Goal: Transaction & Acquisition: Purchase product/service

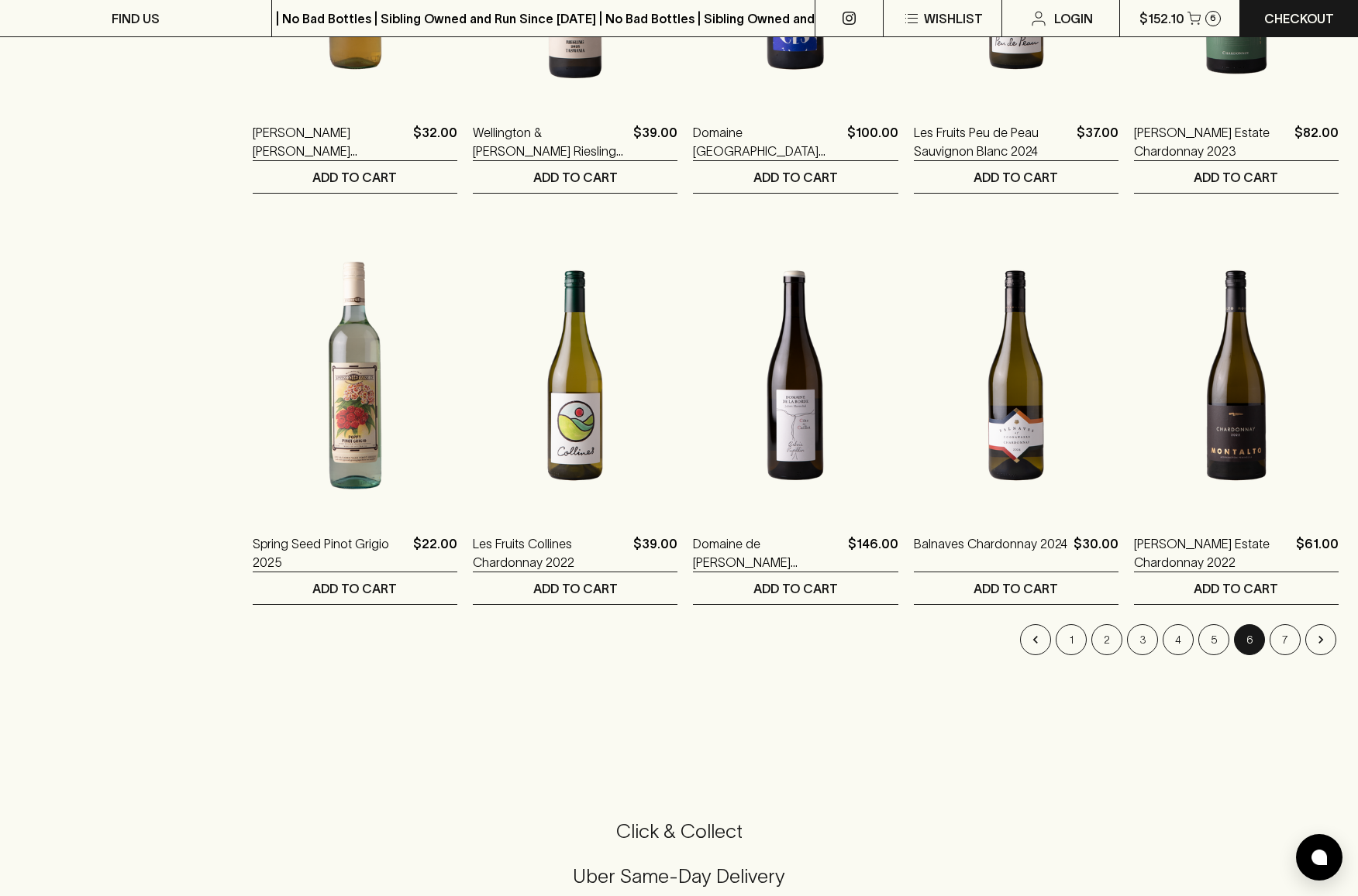
scroll to position [1309, 0]
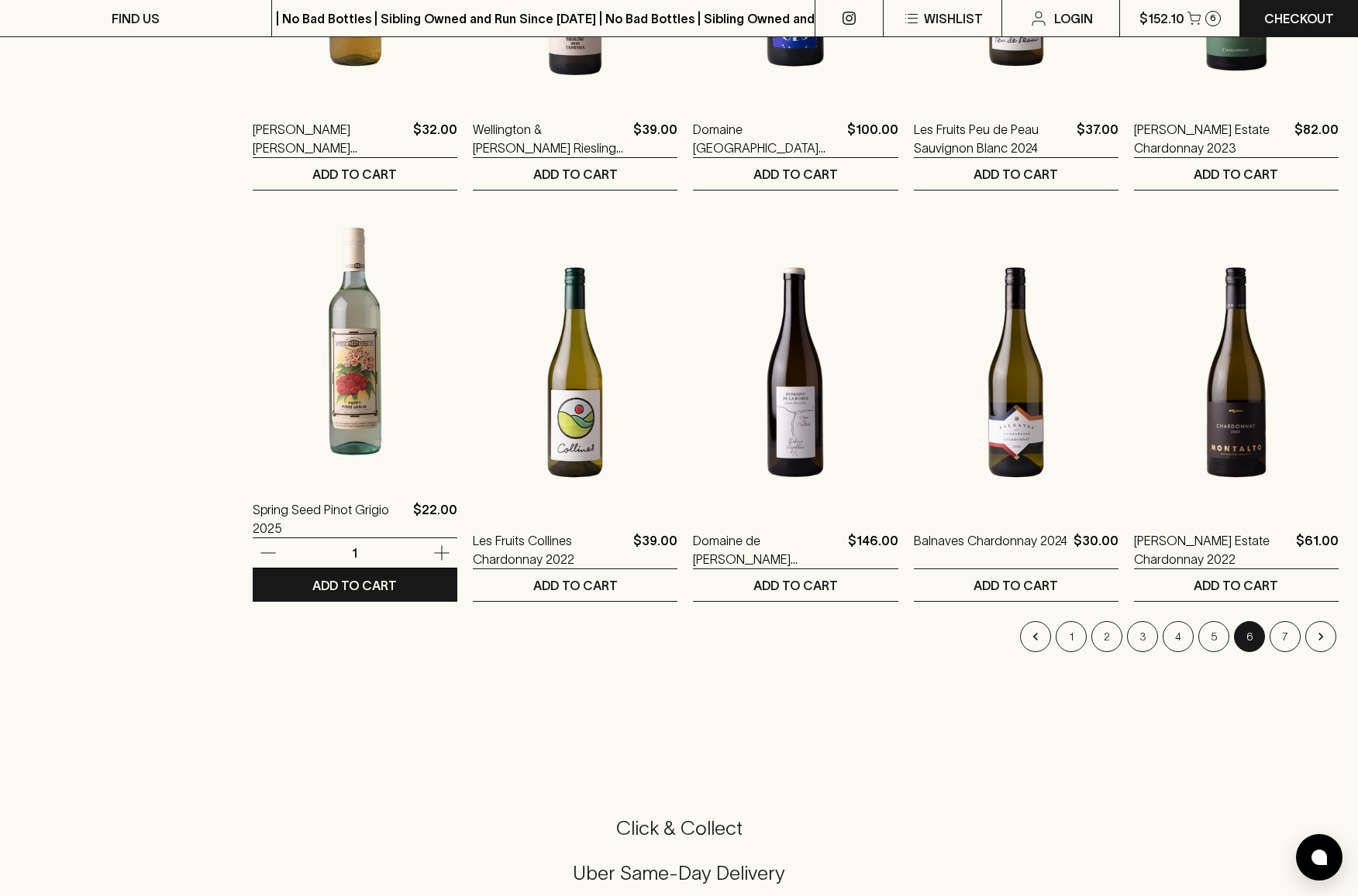
click at [353, 400] on img at bounding box center [354, 341] width 205 height 271
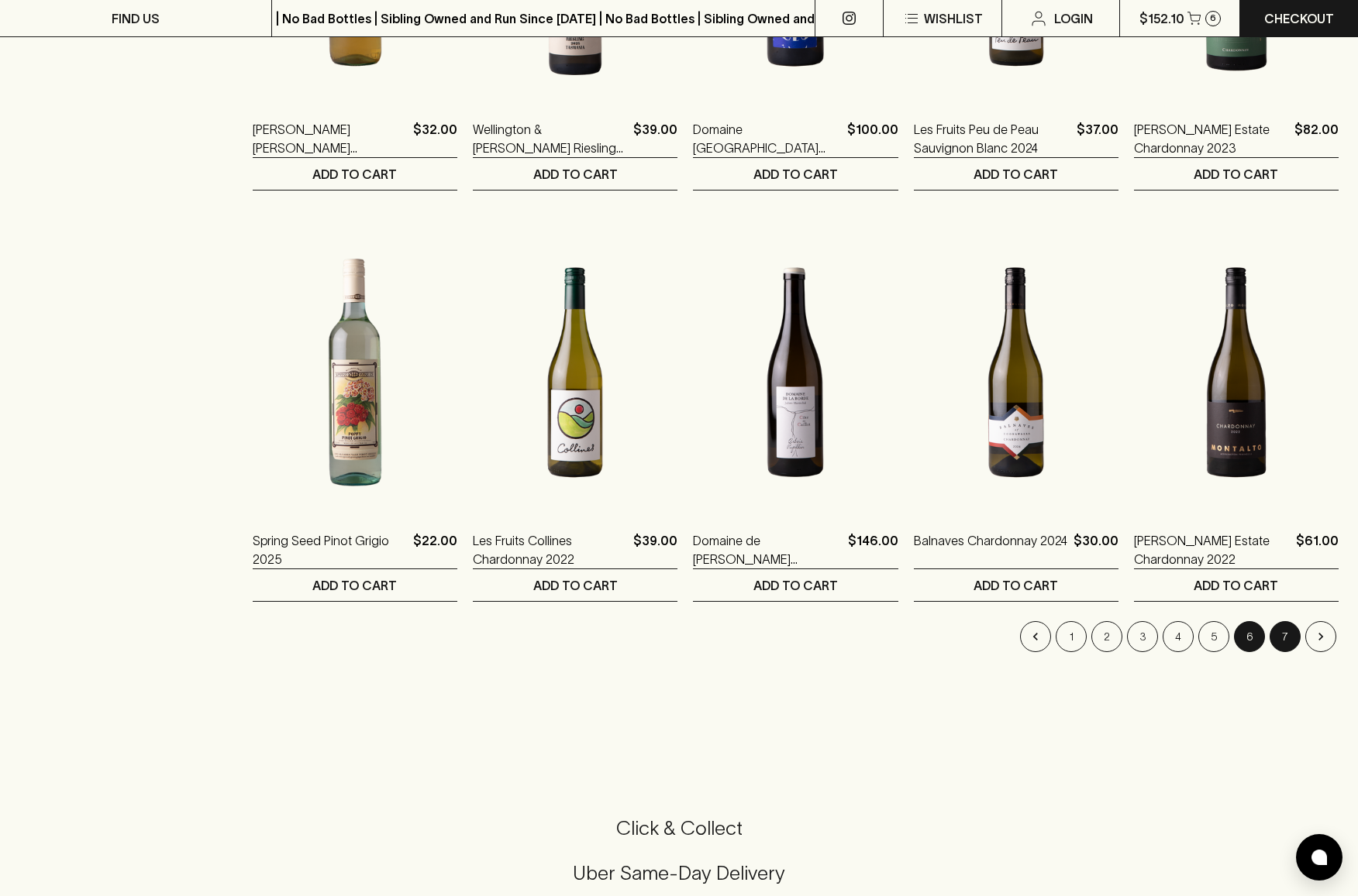
click at [1280, 632] on button "7" at bounding box center [1285, 637] width 31 height 31
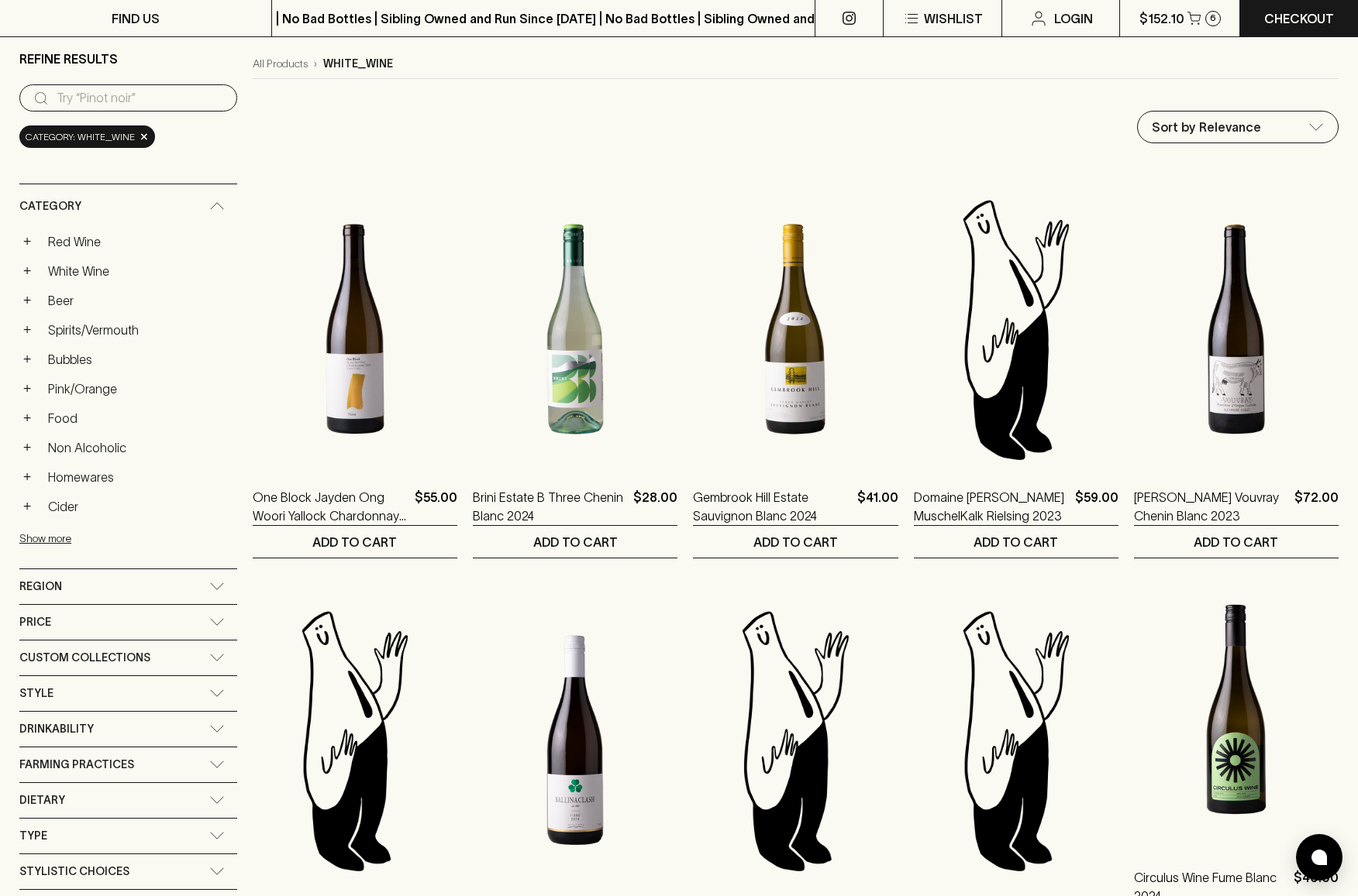
scroll to position [119, 0]
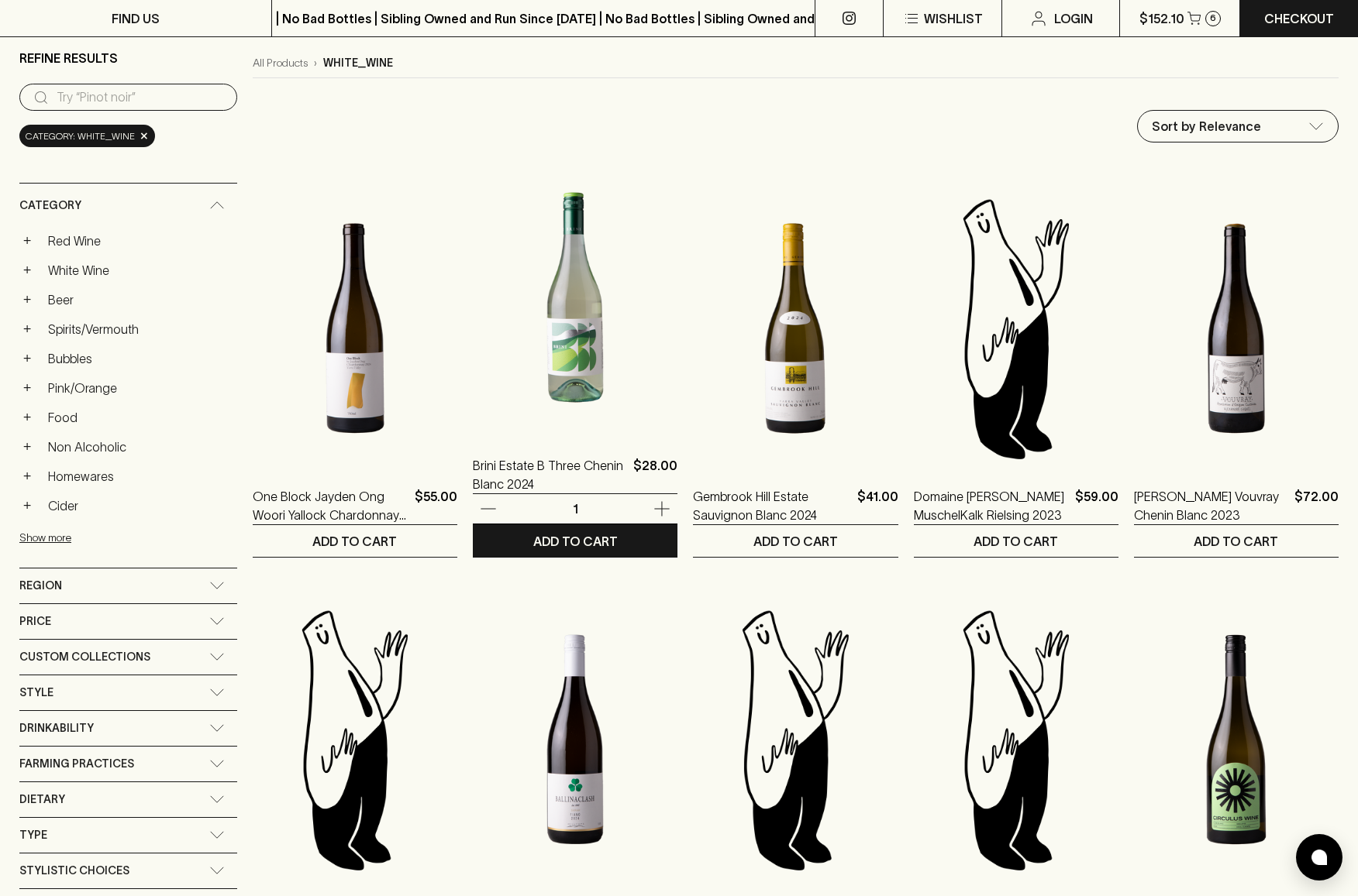
click at [573, 389] on img at bounding box center [575, 297] width 205 height 271
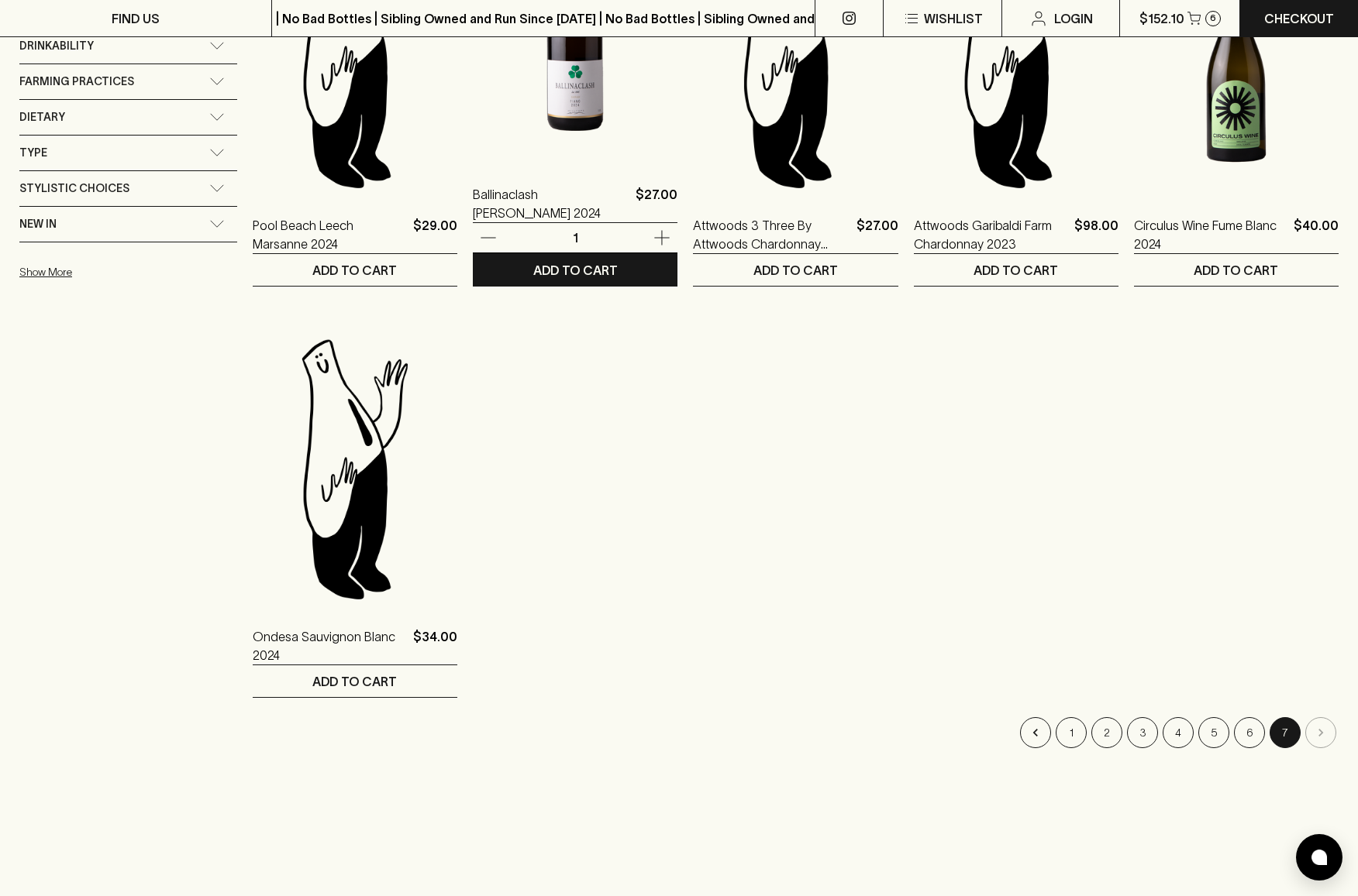
scroll to position [803, 0]
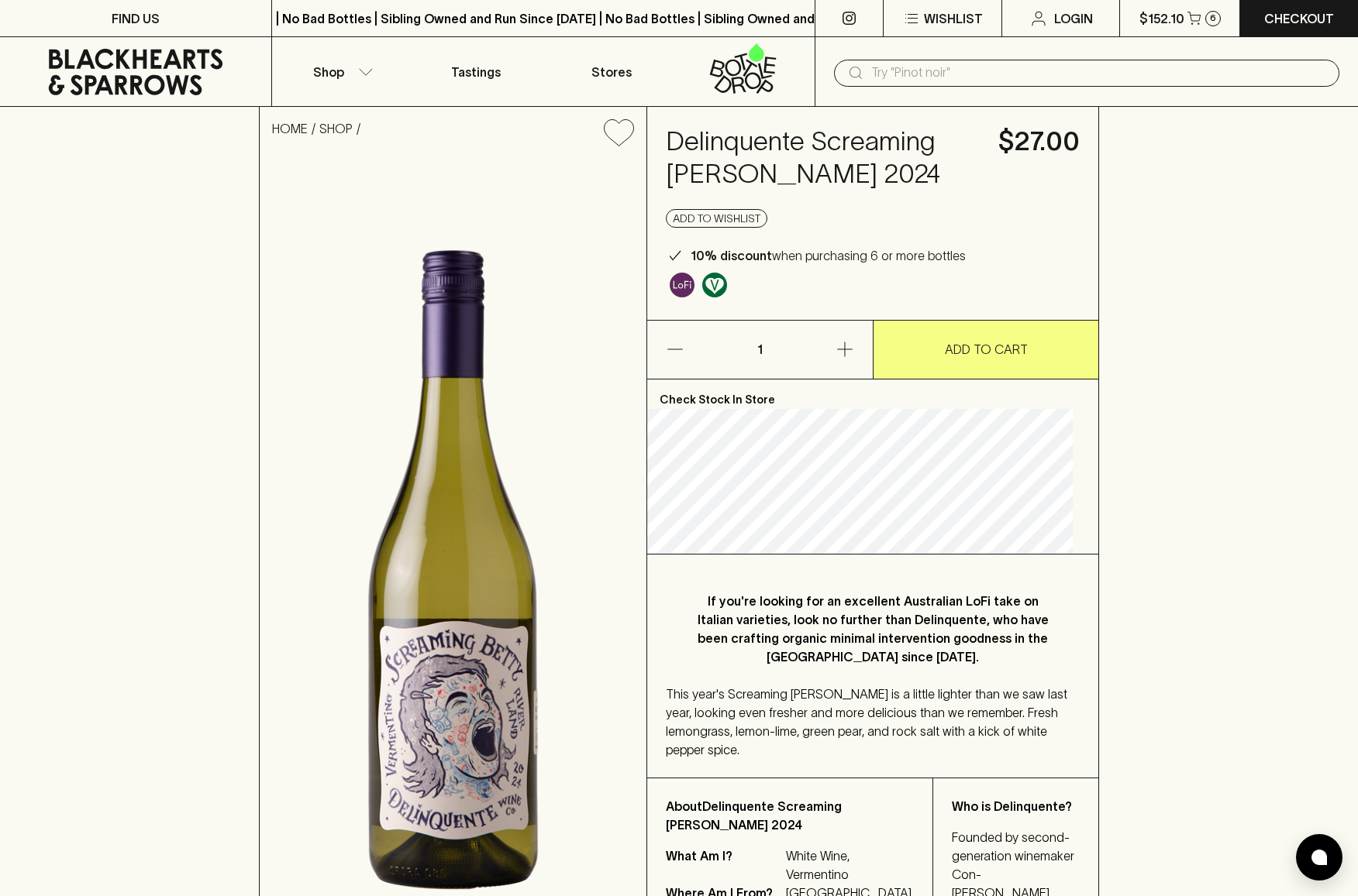
drag, startPoint x: 944, startPoint y: 174, endPoint x: 674, endPoint y: 149, distance: 271.2
click at [674, 149] on div "Delinquente Screaming Betty Vermentino 2024 $27.00 Add to wishlist 10% discount…" at bounding box center [873, 213] width 451 height 213
click at [968, 353] on p "ADD TO CART" at bounding box center [986, 349] width 83 height 19
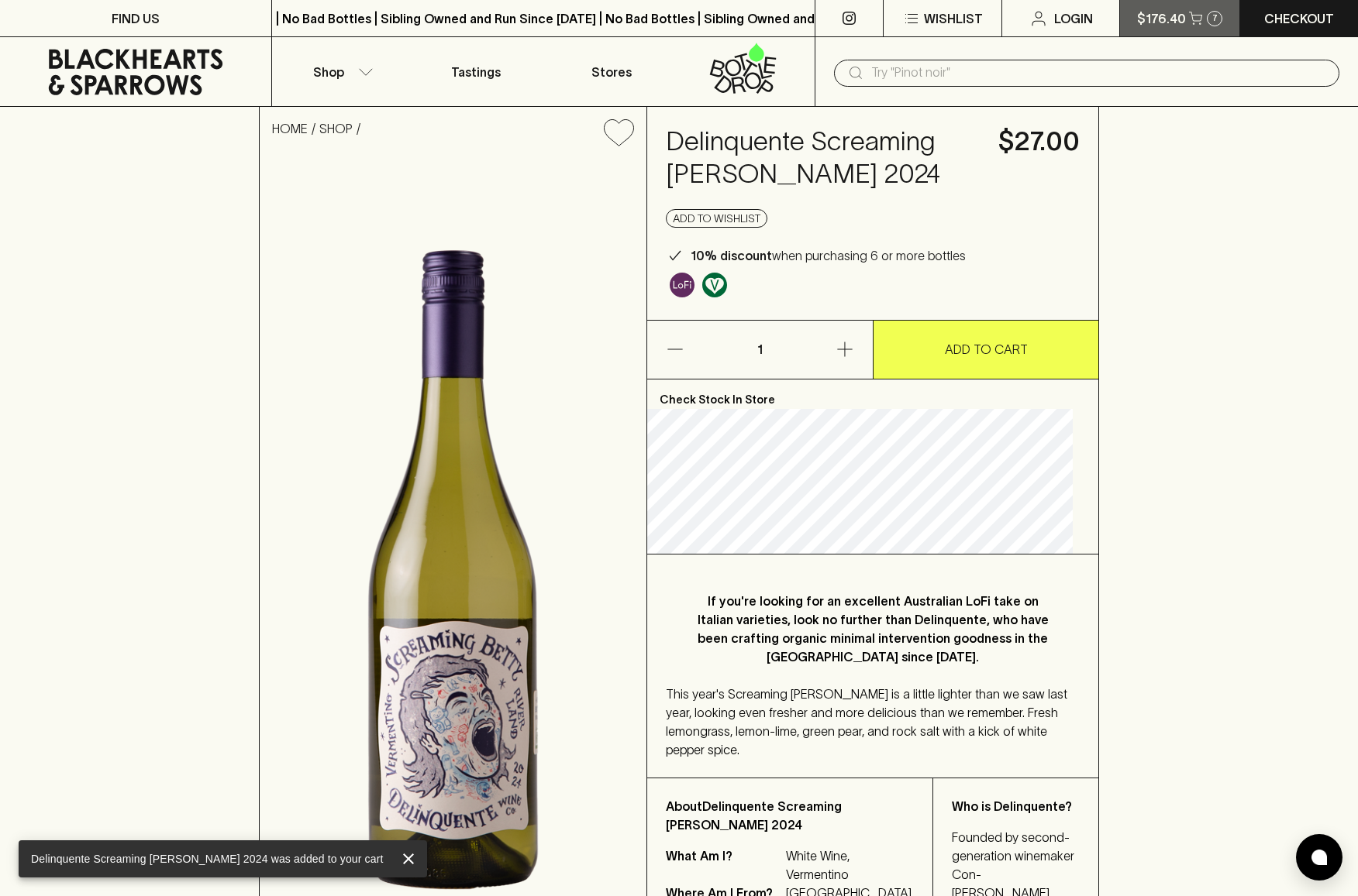
click at [1200, 31] on button "$176.40 7" at bounding box center [1179, 18] width 119 height 37
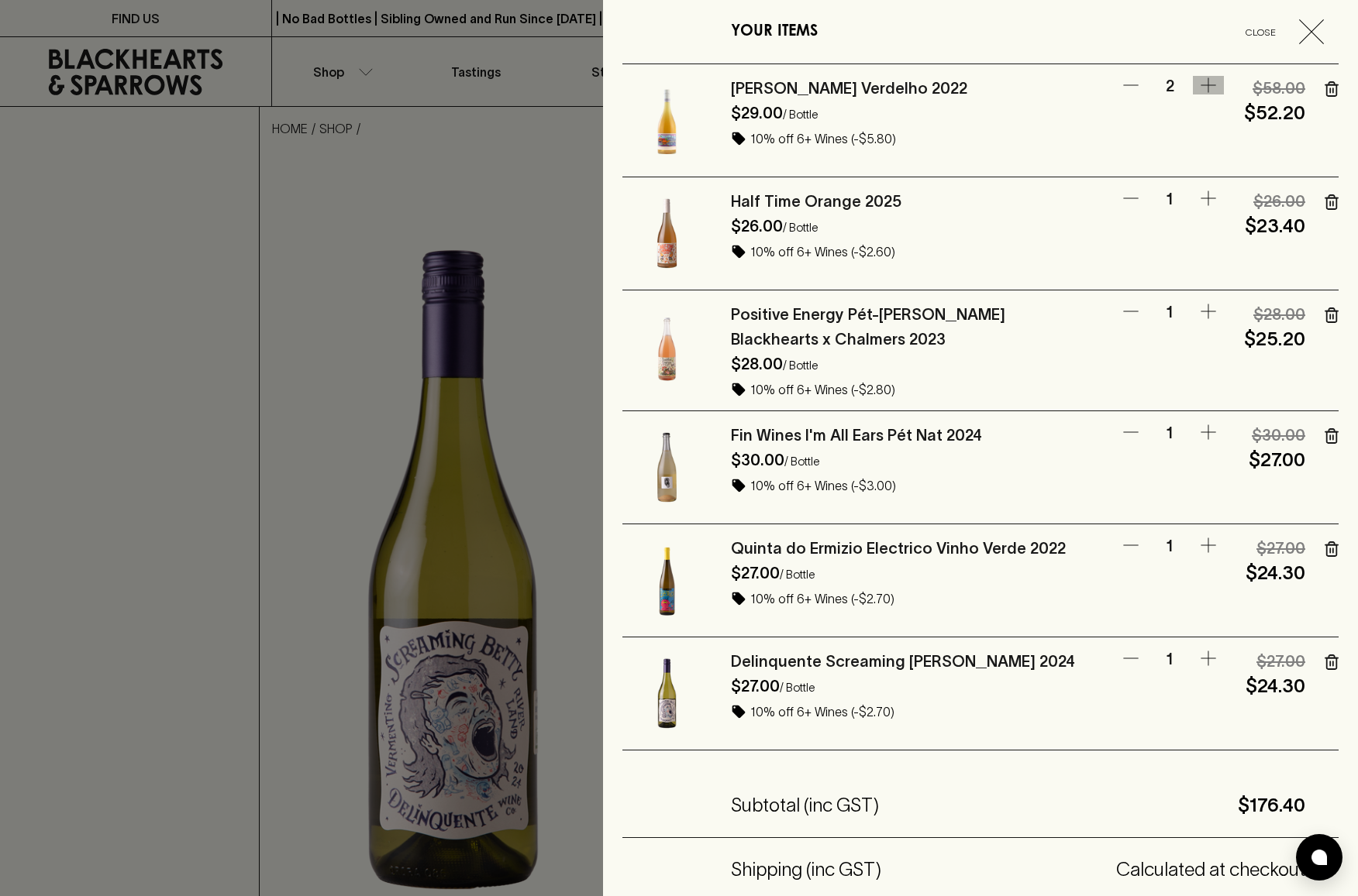
click at [1207, 83] on icon "button" at bounding box center [1208, 86] width 19 height 19
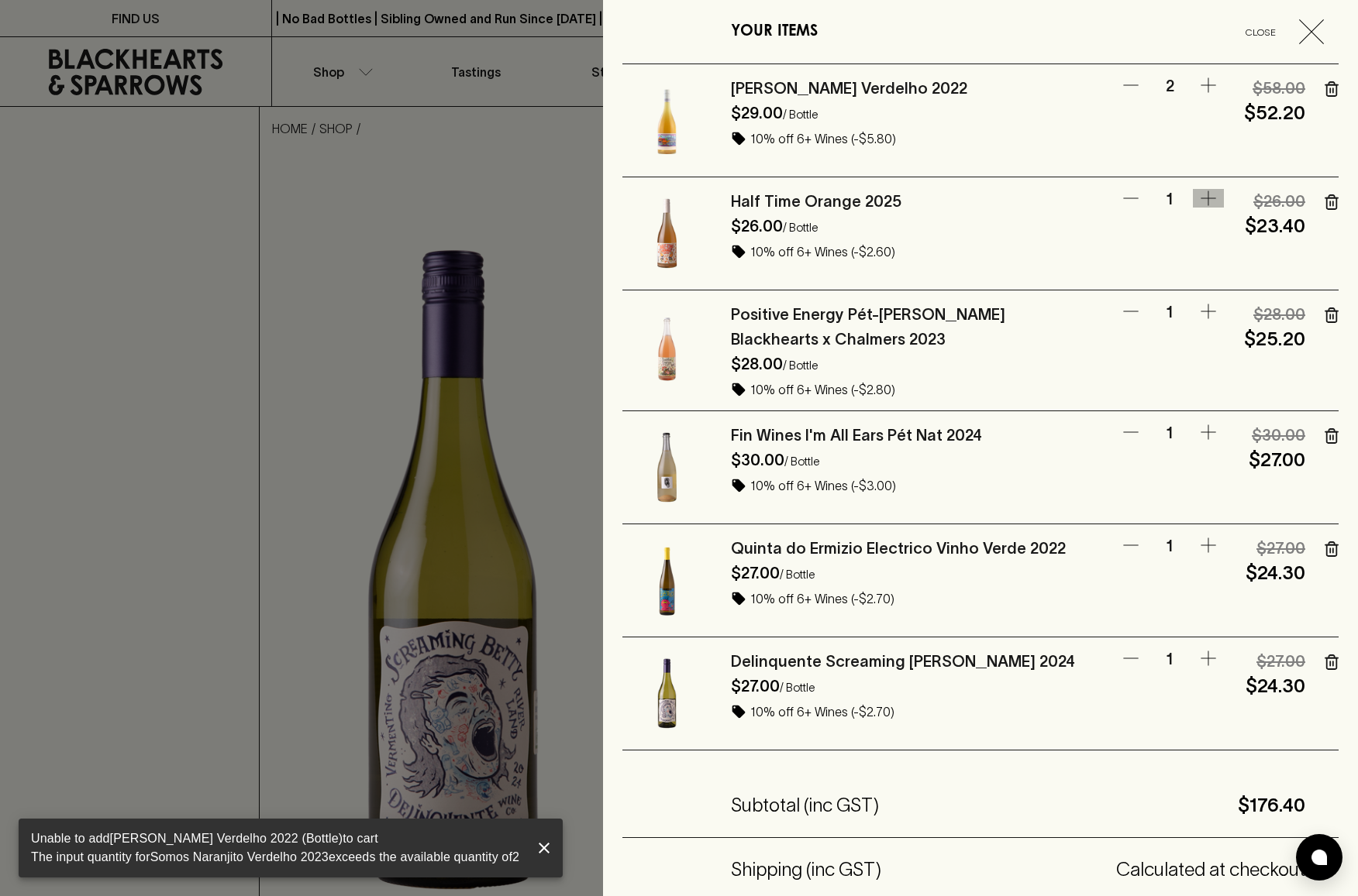
click at [1205, 199] on icon "button" at bounding box center [1208, 199] width 19 height 19
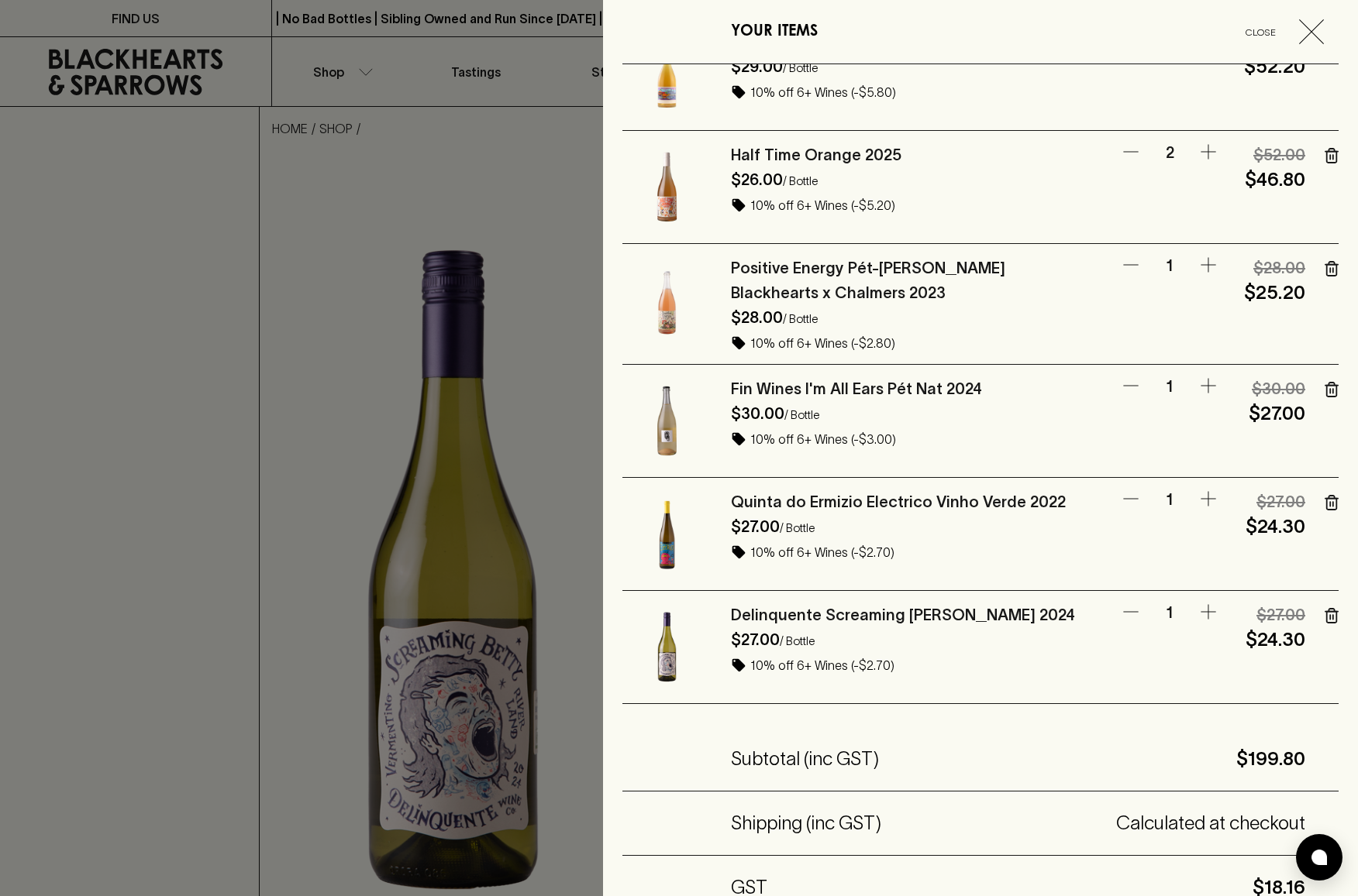
scroll to position [49, 0]
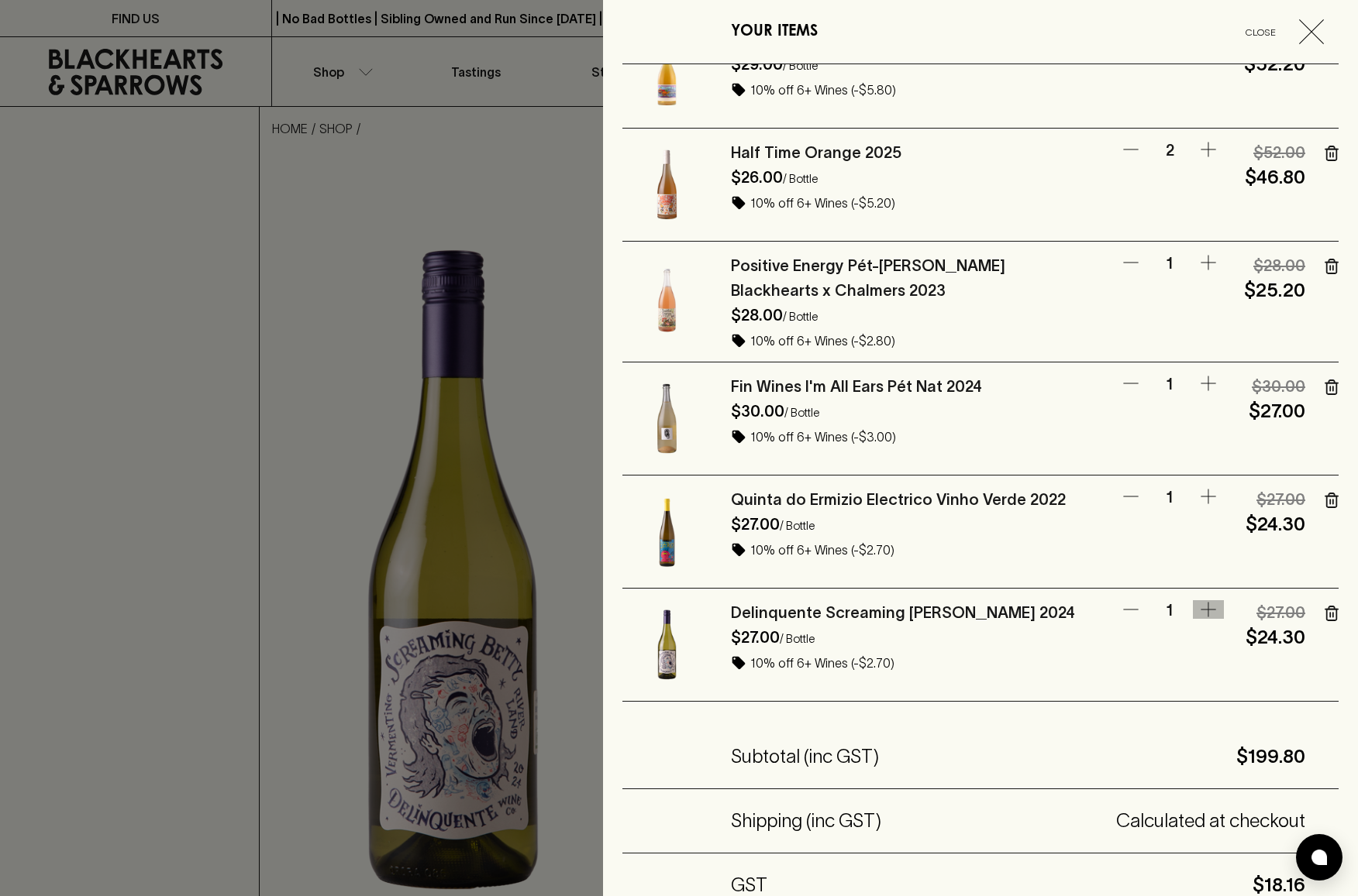
click at [1203, 607] on icon "button" at bounding box center [1208, 610] width 19 height 19
click at [941, 613] on link "Delinquente Screaming Betty Vermentino 2024" at bounding box center [903, 613] width 344 height 17
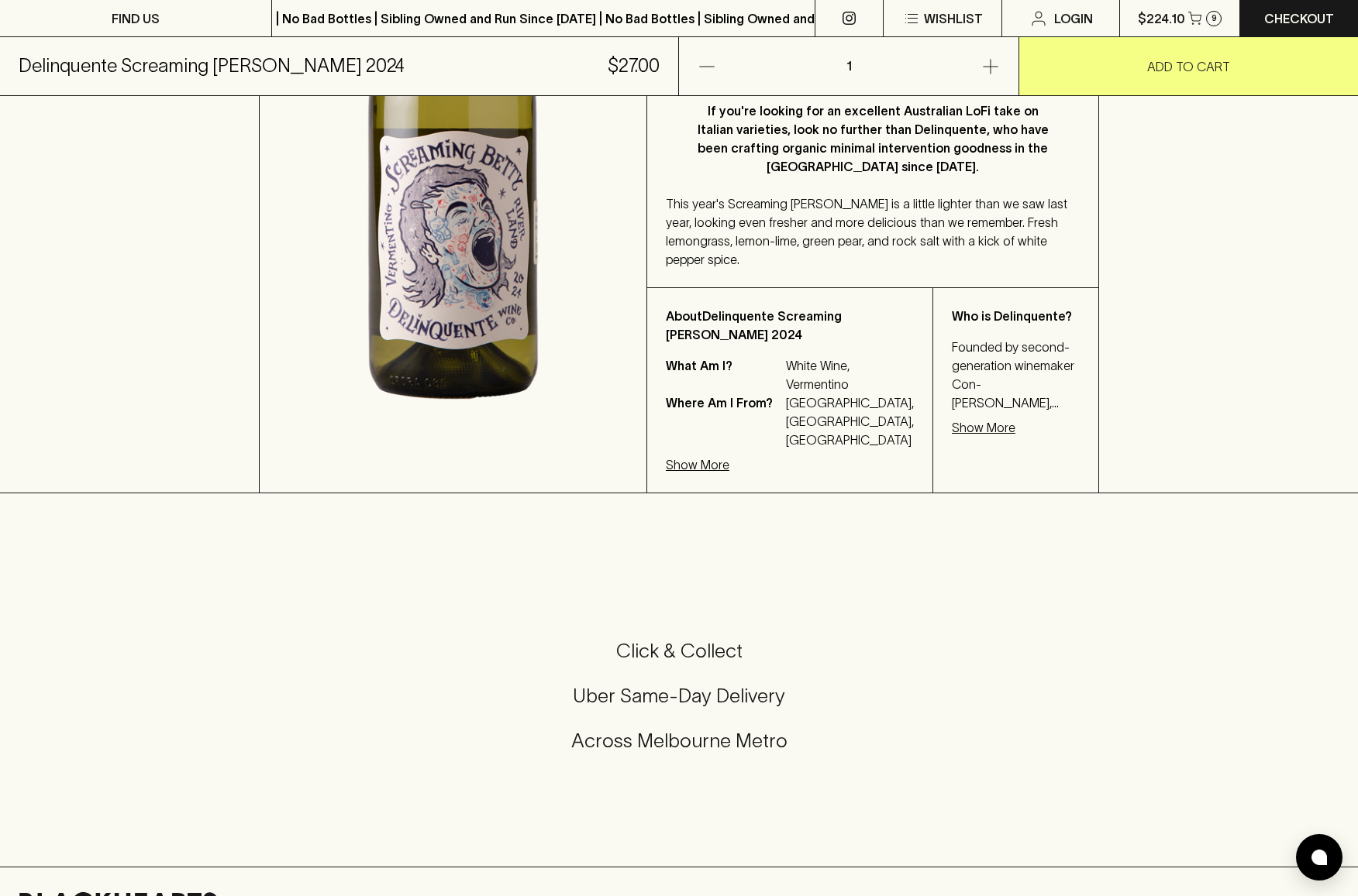
scroll to position [0, 0]
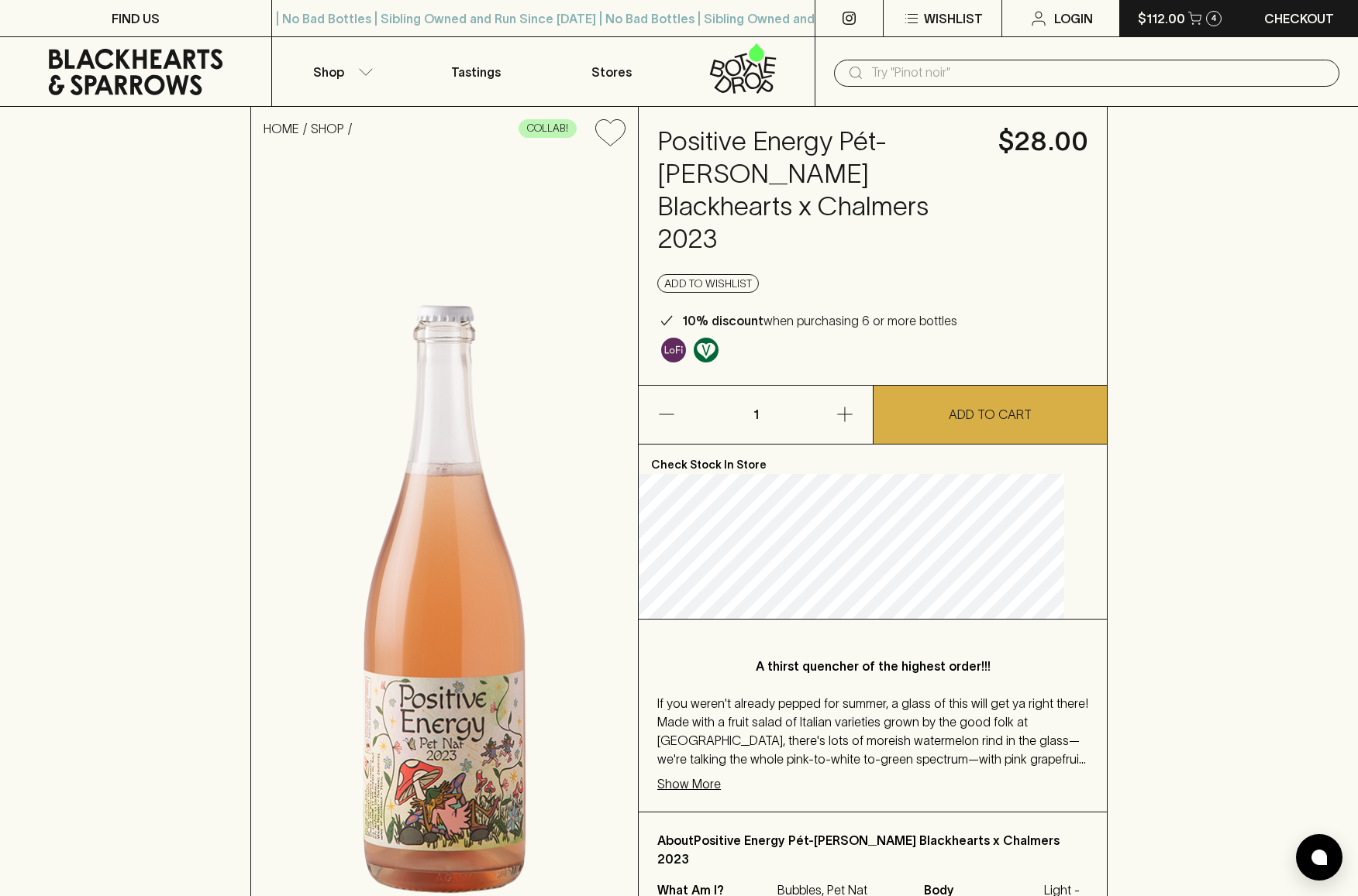
click at [1172, 23] on p "$112.00" at bounding box center [1161, 19] width 47 height 19
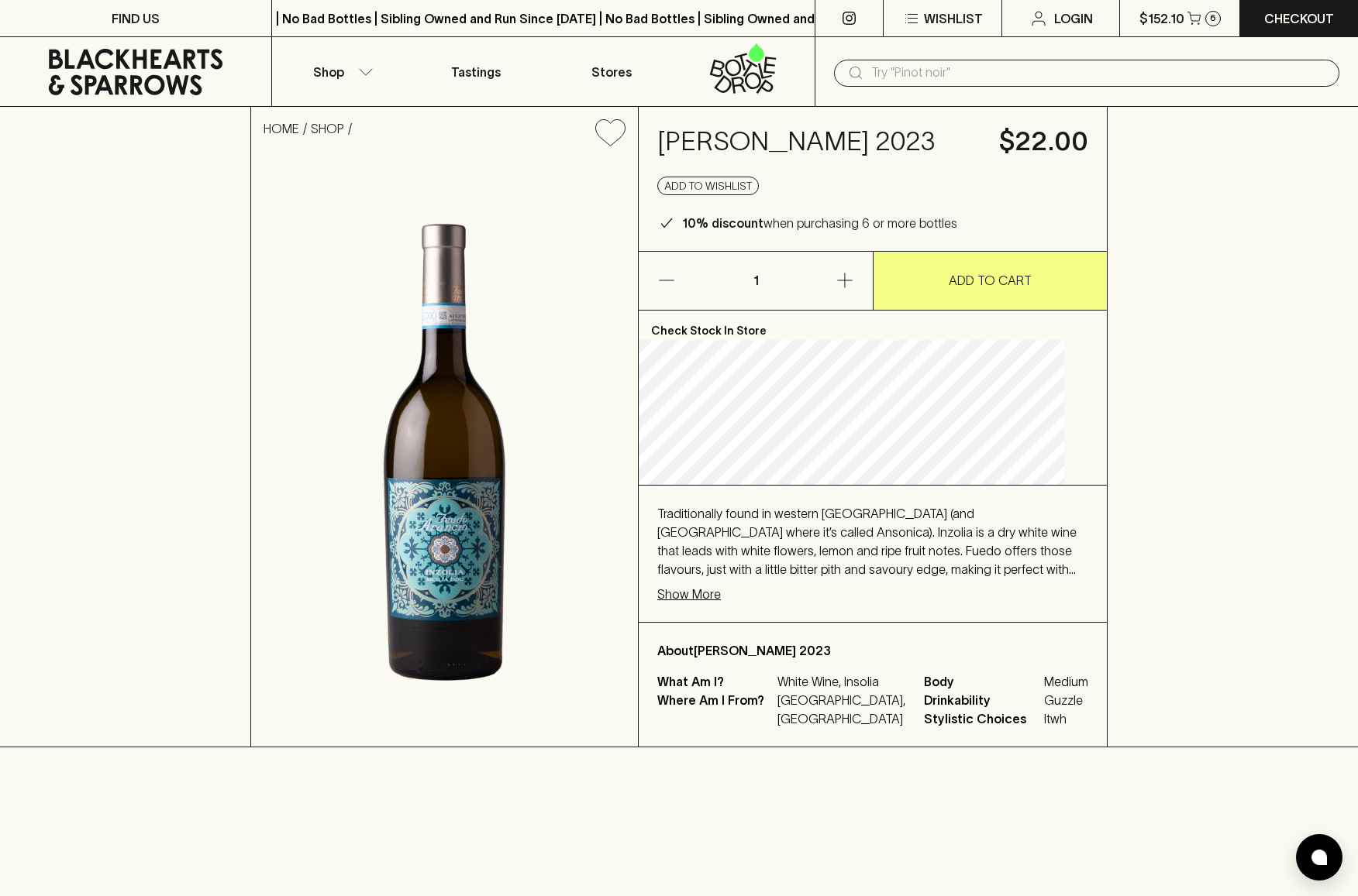
click at [698, 603] on p "Show More" at bounding box center [689, 594] width 63 height 19
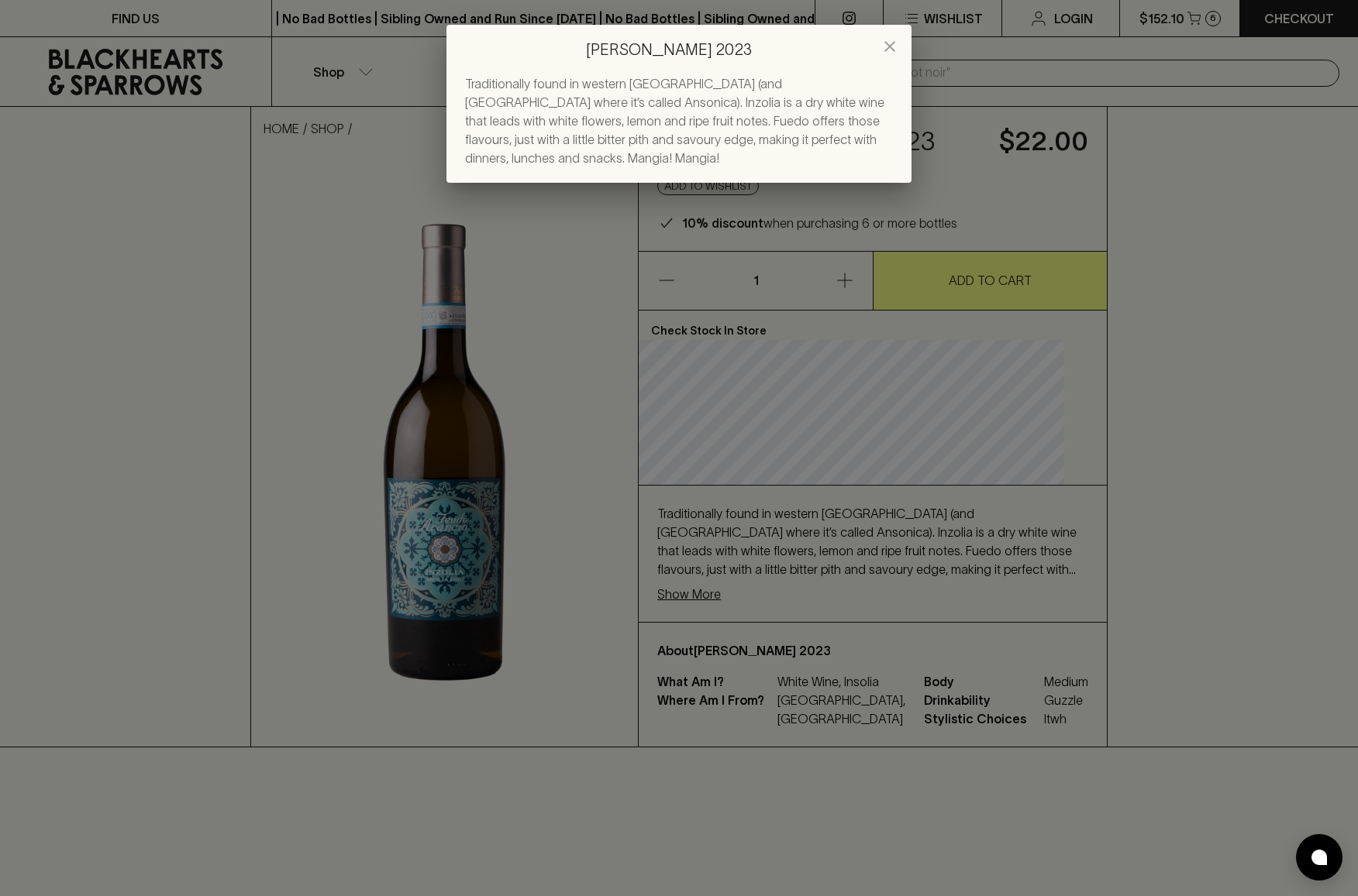
click at [813, 628] on div "[PERSON_NAME] 2023 Traditionally found in western [GEOGRAPHIC_DATA] (and [GEOGR…" at bounding box center [679, 448] width 1358 height 896
